Goal: Information Seeking & Learning: Find specific page/section

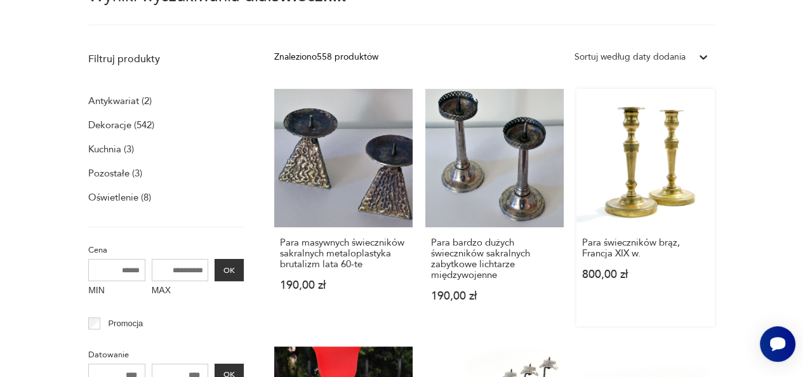
scroll to position [190, 0]
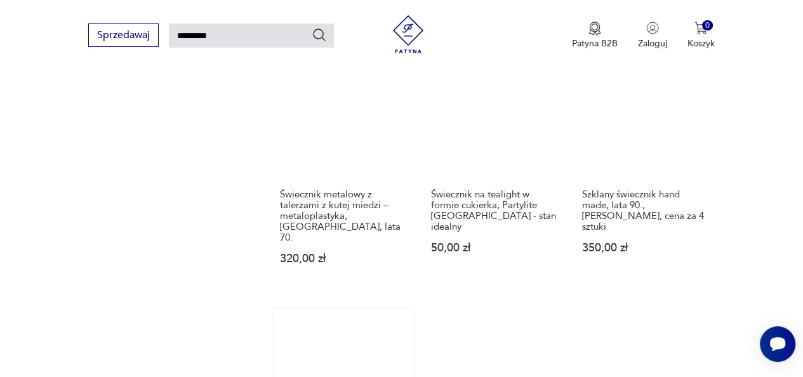
scroll to position [1516, 0]
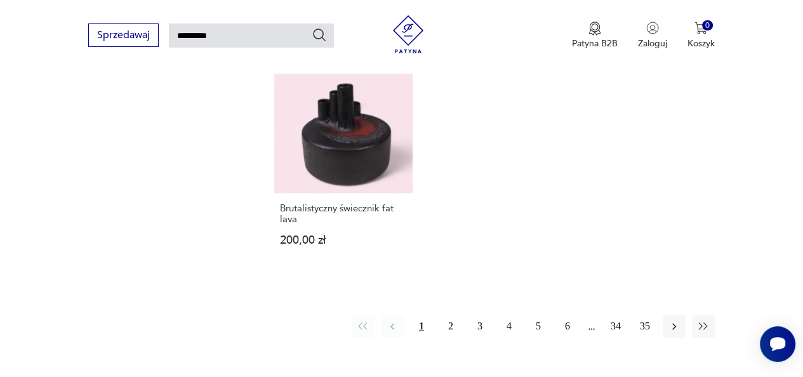
click at [452, 315] on button "2" at bounding box center [450, 326] width 23 height 23
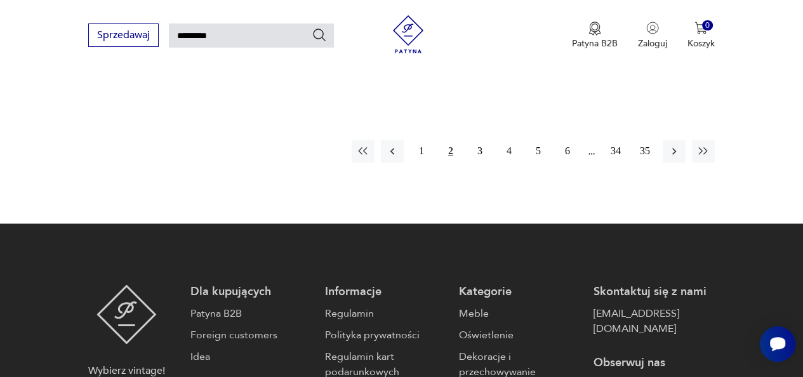
scroll to position [1631, 0]
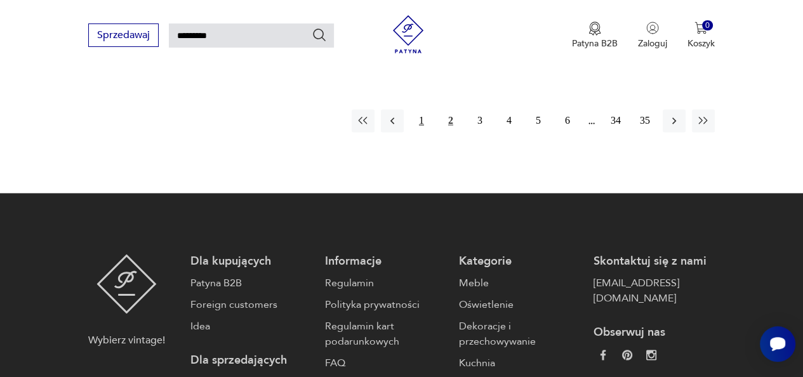
click at [421, 120] on button "1" at bounding box center [421, 120] width 23 height 23
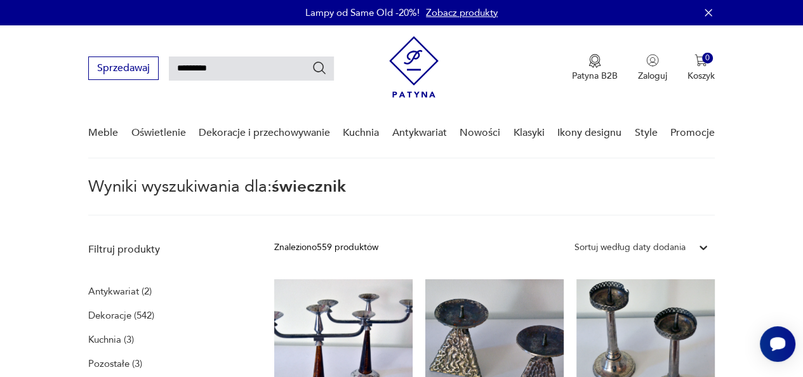
click at [318, 76] on input "*********" at bounding box center [251, 68] width 165 height 24
click at [317, 67] on icon "Szukaj" at bounding box center [319, 67] width 15 height 15
